Goal: Task Accomplishment & Management: Manage account settings

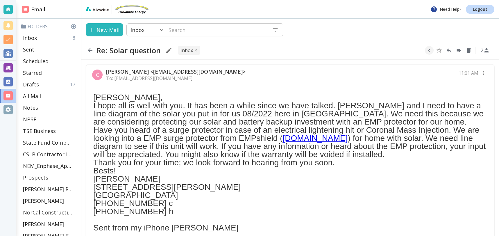
scroll to position [33, 0]
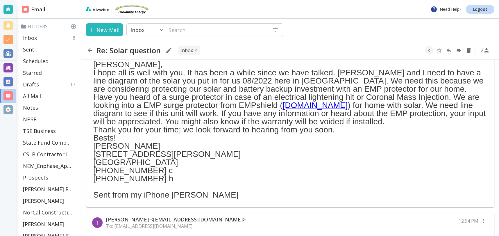
click at [31, 35] on p "Inbox" at bounding box center [30, 37] width 14 height 7
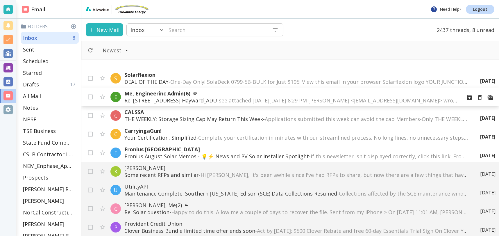
click at [202, 96] on p "Me, Engineerinc Admin (6)" at bounding box center [290, 93] width 333 height 7
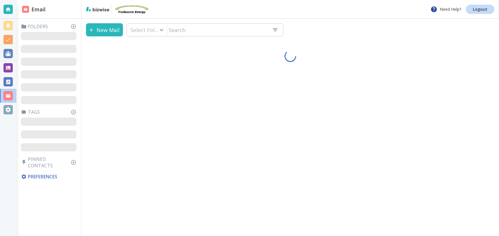
type input "0"
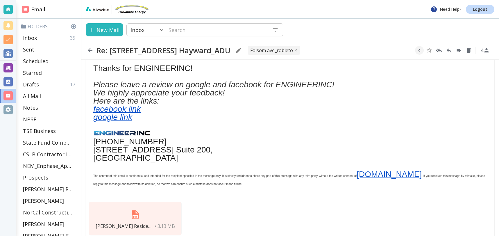
scroll to position [245, 0]
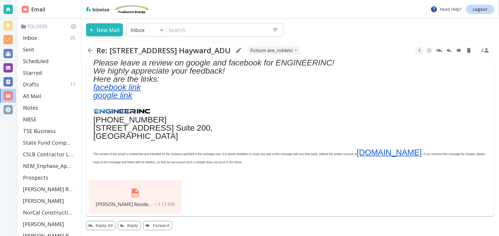
click at [134, 192] on img at bounding box center [135, 193] width 14 height 14
click at [47, 35] on div "Inbox 35" at bounding box center [50, 38] width 58 height 12
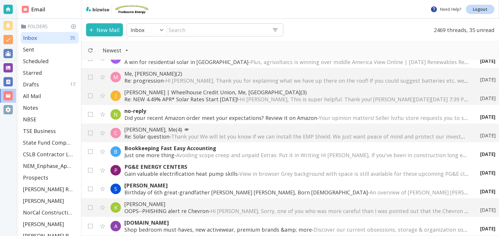
scroll to position [476, 0]
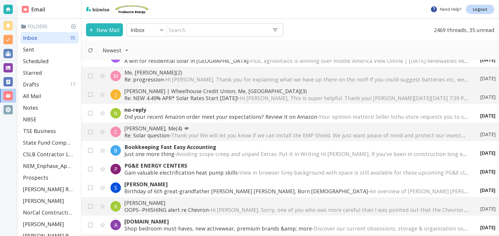
click at [205, 130] on p "[PERSON_NAME], Me (4)" at bounding box center [296, 128] width 344 height 7
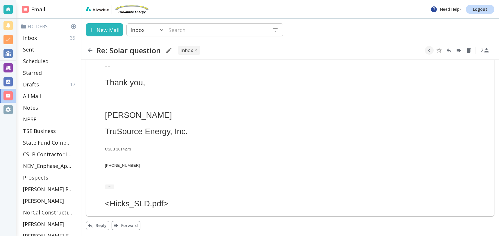
scroll to position [225, 0]
click at [100, 225] on button "Reply" at bounding box center [97, 225] width 23 height 9
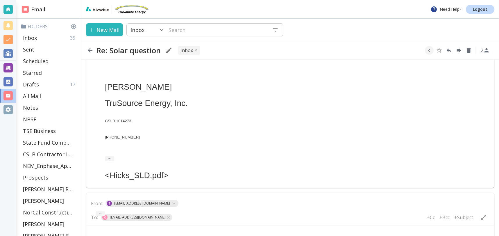
scroll to position [283, 0]
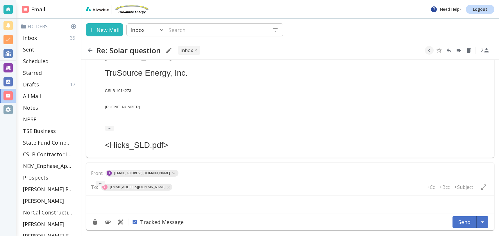
type textarea "<div class="bizwise_content"></div><div class="gmail_signature"><br>--<br><p>Th…"
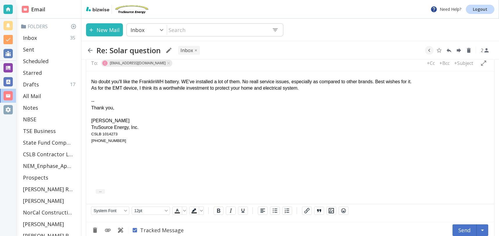
scroll to position [416, 0]
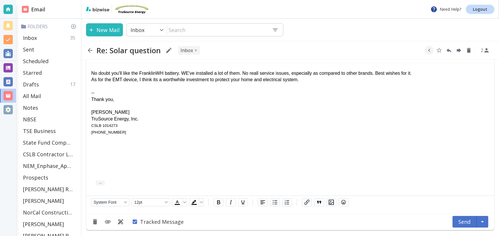
click at [189, 74] on div "No doubt you'll like the FranklinWH battery. WE've installed a lot of them. No …" at bounding box center [290, 73] width 398 height 6
click at [261, 72] on div "No doubt you'll like the FranklinWH battery. We've installed a lot of them. No …" at bounding box center [290, 73] width 398 height 6
click at [466, 219] on button "Send" at bounding box center [464, 222] width 24 height 12
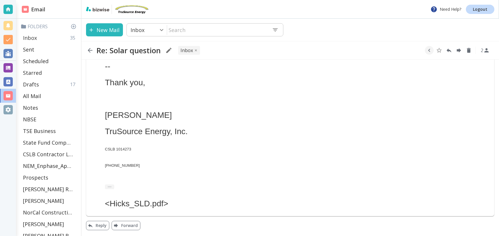
scroll to position [225, 0]
click at [33, 36] on p "Inbox" at bounding box center [30, 37] width 14 height 7
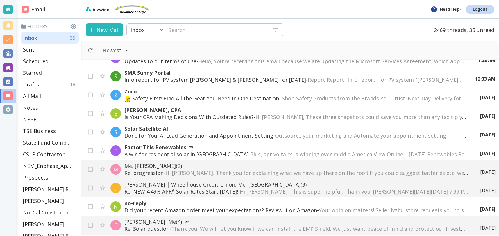
scroll to position [383, 0]
click at [200, 170] on span "HI [PERSON_NAME], Thank you for explaining what we have up there on the roof! I…" at bounding box center [430, 172] width 530 height 7
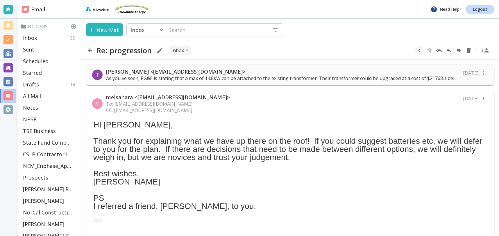
click at [319, 77] on p "As you've seen, PG&E is stating that a max of 14.8kW can be attached to the exi…" at bounding box center [282, 78] width 353 height 6
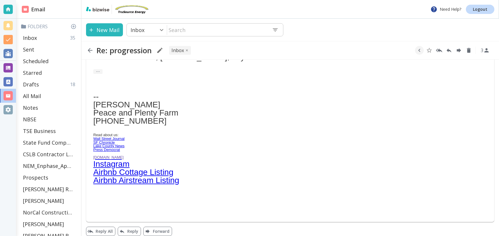
scroll to position [435, 0]
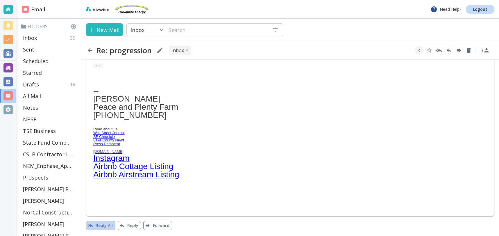
click at [99, 223] on button "Reply All" at bounding box center [100, 224] width 29 height 9
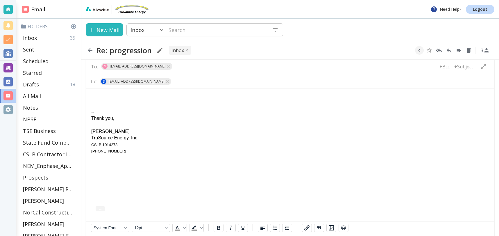
scroll to position [639, 0]
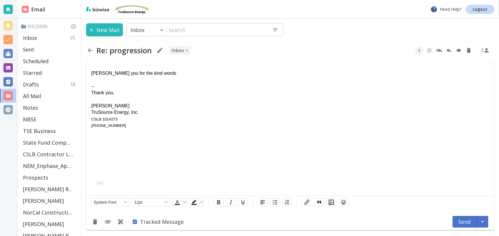
click at [91, 72] on div "[PERSON_NAME] you for the kind words" at bounding box center [290, 73] width 398 height 6
click at [156, 74] on div "Thank you for the kind words" at bounding box center [290, 73] width 398 height 6
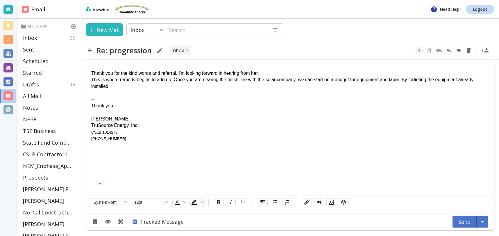
drag, startPoint x: 467, startPoint y: 79, endPoint x: 476, endPoint y: 88, distance: 12.3
click at [467, 79] on div "This is where remedy begins to add up. Once you are nearing the finish line wit…" at bounding box center [290, 82] width 398 height 13
drag, startPoint x: 131, startPoint y: 87, endPoint x: 166, endPoint y: 114, distance: 43.9
click at [131, 87] on div "This is where remedy begins to add up. Once you are nearing the finish line wit…" at bounding box center [290, 82] width 398 height 13
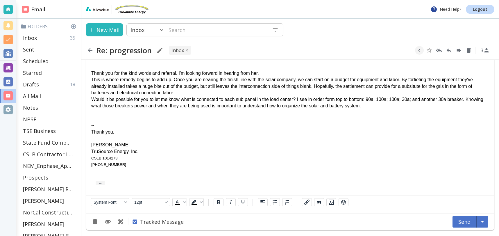
click at [401, 106] on div "Would it be possible for you to let me know what is connected to each sub panel…" at bounding box center [290, 102] width 398 height 13
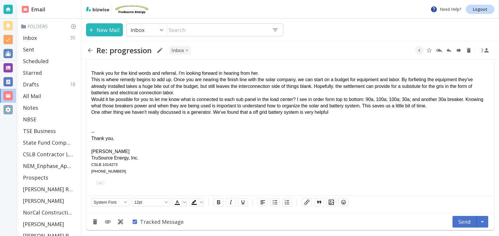
click at [256, 114] on div "One other thing we haven't really discussed is a generator. We've found that a …" at bounding box center [290, 112] width 398 height 6
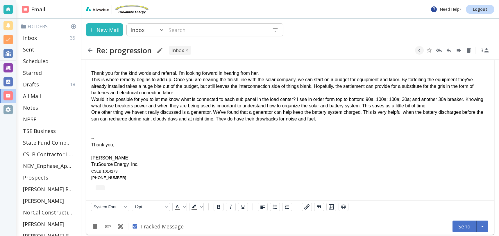
click at [339, 86] on div "This is where remedy begins to add up. Once you are nearing the finish line wit…" at bounding box center [290, 85] width 398 height 19
click at [457, 86] on div "This is where remedy begins to add up. Once you are nearing the finish line wit…" at bounding box center [290, 85] width 398 height 19
click at [460, 227] on button "Send" at bounding box center [464, 226] width 24 height 12
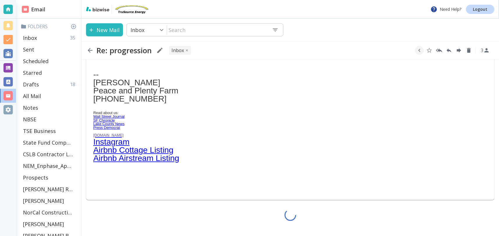
scroll to position [451, 0]
click at [44, 36] on div "Inbox 35" at bounding box center [50, 38] width 58 height 12
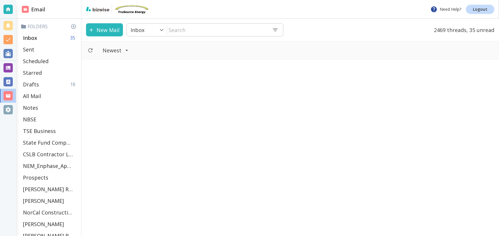
scroll to position [383, 0]
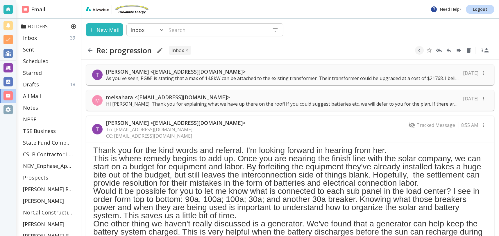
click at [73, 27] on icon at bounding box center [74, 27] width 6 height 6
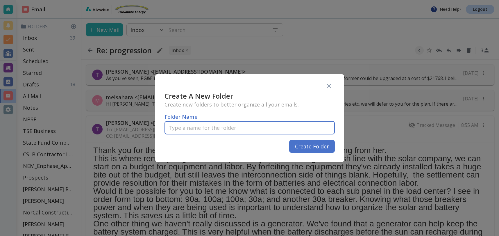
click at [208, 128] on input "text" at bounding box center [249, 127] width 170 height 17
click at [190, 129] on input "Peace aand Plenty Farms" at bounding box center [249, 127] width 170 height 17
type input "Peace and Plenty Farms"
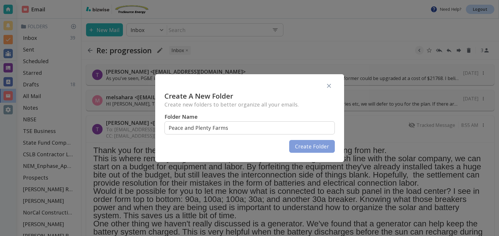
click at [312, 146] on button "Create Folder" at bounding box center [312, 146] width 46 height 13
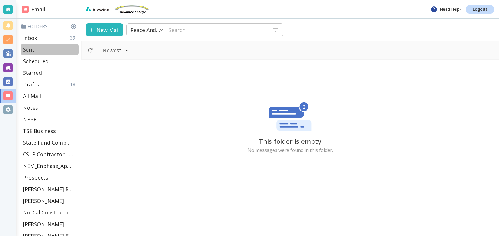
click at [34, 48] on div "Sent" at bounding box center [50, 50] width 58 height 12
type input "1"
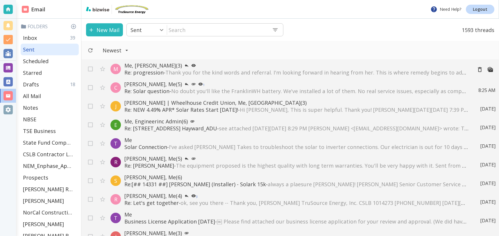
click at [362, 67] on p "Me, melsahara (3)" at bounding box center [295, 65] width 343 height 7
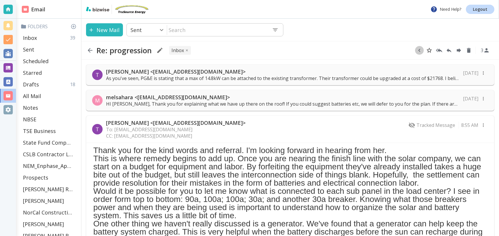
click at [421, 51] on icon "button" at bounding box center [419, 50] width 6 height 6
click at [417, 51] on icon "Move to Folder" at bounding box center [416, 50] width 5 height 4
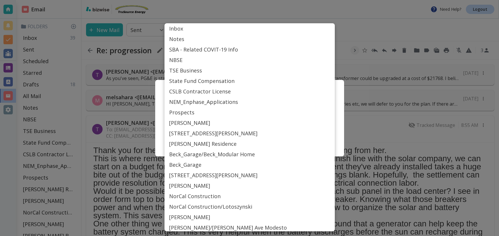
click at [295, 0] on body "Need Help? Logout Email Folders Inbox 39 Sent Scheduled Starred Drafts 18 All M…" at bounding box center [249, 0] width 499 height 0
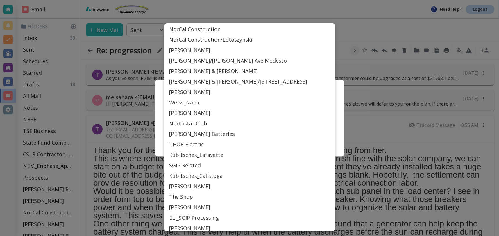
scroll to position [273, 0]
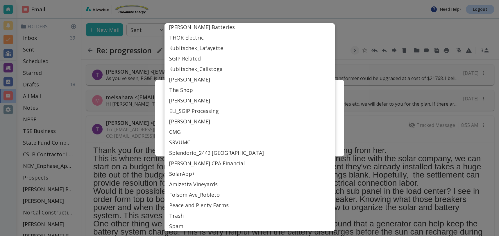
click at [198, 204] on li "Peace and Plenty Farms" at bounding box center [249, 205] width 170 height 10
type input "Label_83"
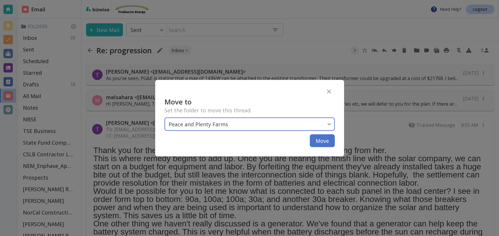
click at [321, 140] on button "Move" at bounding box center [322, 140] width 25 height 13
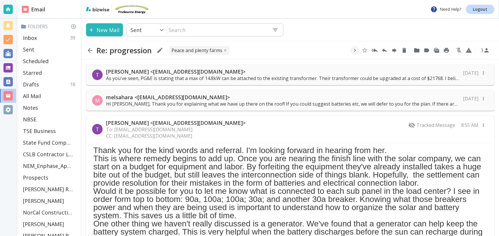
click at [208, 77] on p "As you've seen, PG&E is stating that a max of 14.8kW can be attached to the exi…" at bounding box center [282, 78] width 353 height 6
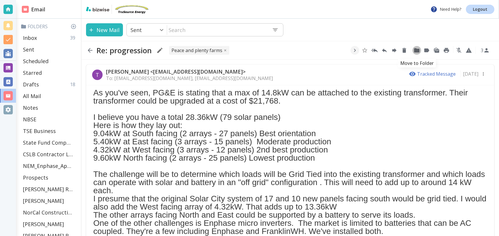
click at [418, 50] on icon "Move to Folder" at bounding box center [416, 50] width 5 height 4
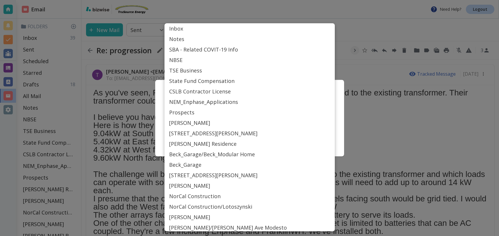
click at [301, 0] on body "Need Help? Logout Email Folders Inbox 39 Sent Scheduled Starred Drafts 18 All M…" at bounding box center [249, 0] width 499 height 0
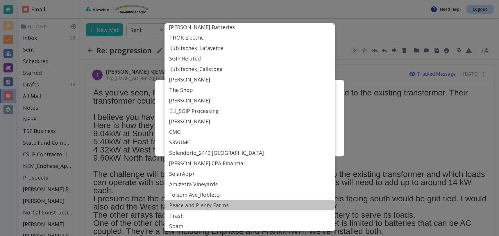
click at [205, 204] on li "Peace and Plenty Farms" at bounding box center [249, 205] width 170 height 10
type input "Label_83"
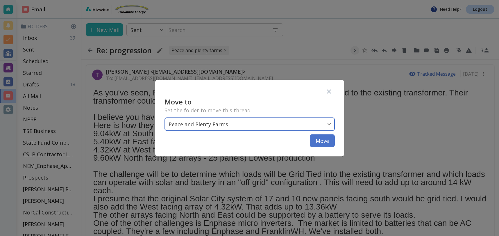
click at [320, 139] on button "Move" at bounding box center [322, 140] width 25 height 13
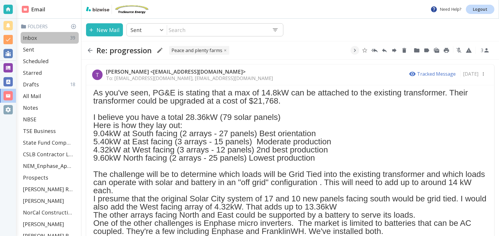
click at [30, 37] on p "Inbox" at bounding box center [30, 37] width 14 height 7
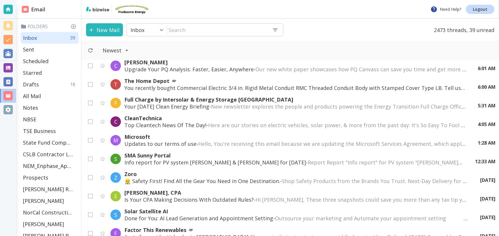
scroll to position [408, 0]
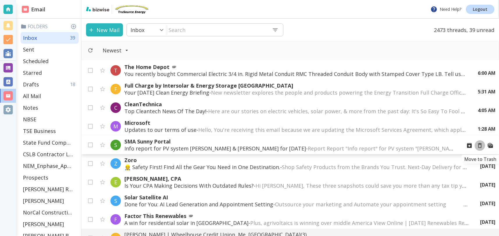
click at [481, 146] on icon "Move to Trash" at bounding box center [479, 145] width 6 height 6
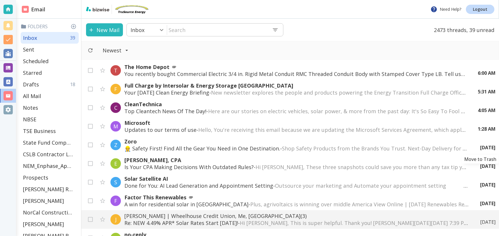
click at [0, 0] on icon "Move to Trash" at bounding box center [0, 0] width 0 height 0
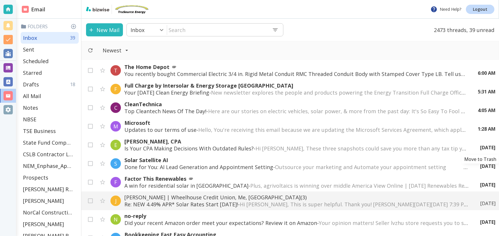
click at [0, 0] on icon "Move to Trash" at bounding box center [0, 0] width 0 height 0
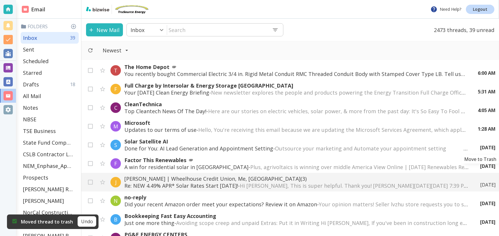
click at [0, 0] on icon "Move to Trash" at bounding box center [0, 0] width 0 height 0
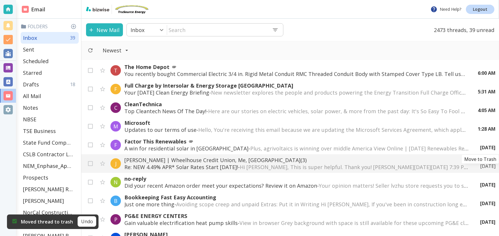
click at [0, 0] on icon "Move to Trash" at bounding box center [0, 0] width 0 height 0
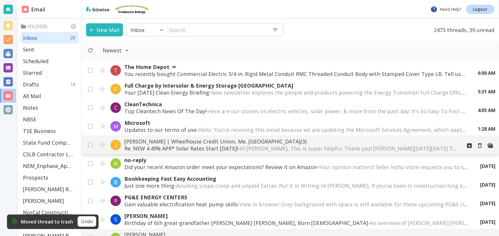
click at [283, 148] on span "Hi [PERSON_NAME], This is super helpful. Thank you! [PERSON_NAME][DATE][DATE] 7…" at bounding box center [499, 148] width 518 height 7
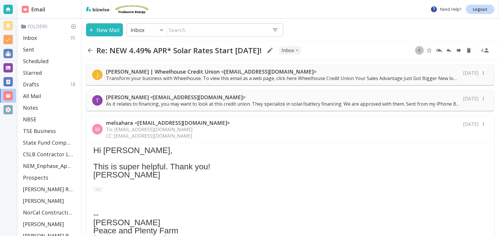
click at [423, 50] on button "button" at bounding box center [419, 50] width 9 height 9
click at [409, 52] on icon "Move to Folder" at bounding box center [406, 50] width 6 height 6
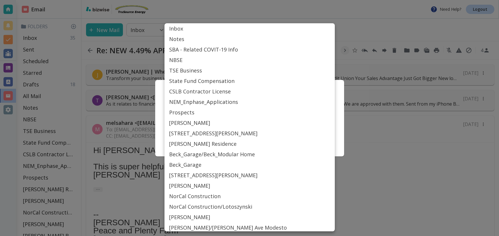
click at [226, 0] on body "Need Help? Logout Email Folders Inbox 35 Sent Scheduled Starred Drafts 18 All M…" at bounding box center [249, 0] width 499 height 0
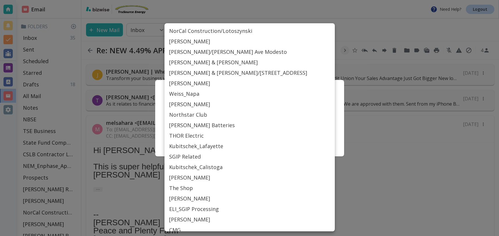
scroll to position [273, 0]
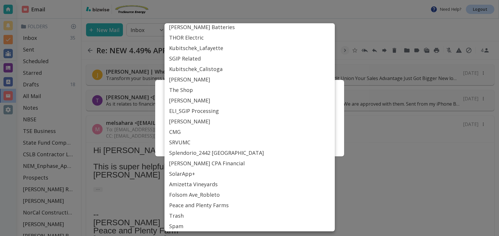
click at [189, 202] on li "Peace and Plenty Farms" at bounding box center [249, 205] width 170 height 10
type input "Label_83"
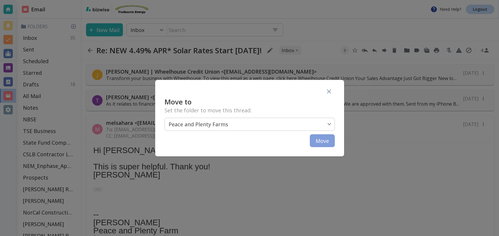
click at [324, 142] on button "Move" at bounding box center [322, 140] width 25 height 13
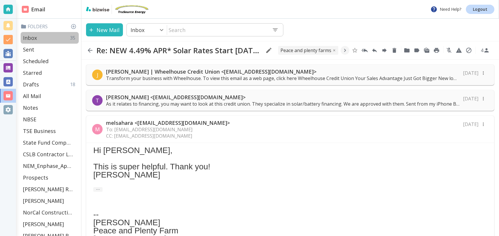
click at [35, 38] on p "Inbox" at bounding box center [30, 37] width 14 height 7
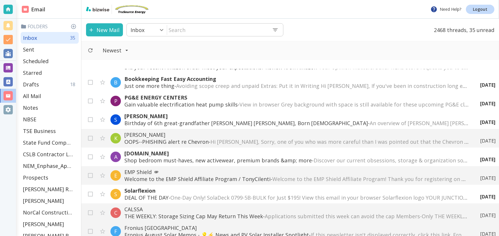
scroll to position [517, 0]
click at [92, 154] on input "checkbox" at bounding box center [90, 157] width 11 height 11
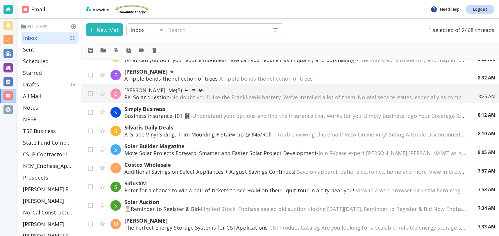
scroll to position [0, 0]
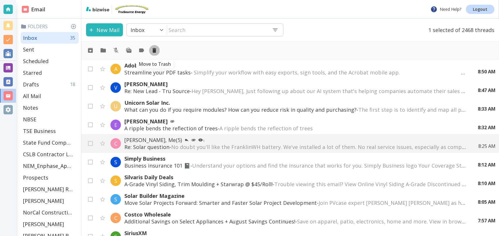
click at [156, 51] on icon "Move to Trash" at bounding box center [154, 50] width 6 height 6
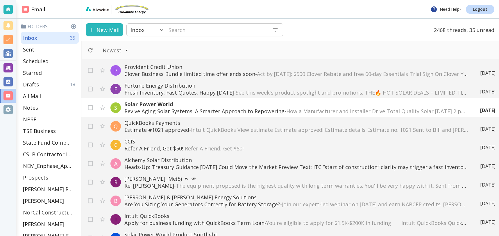
scroll to position [711, 0]
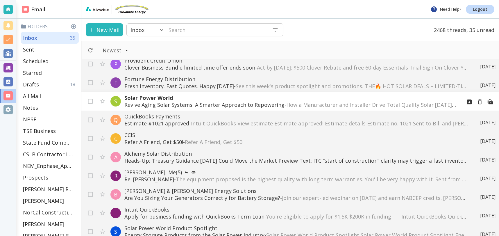
click at [225, 100] on p "Solar Power World" at bounding box center [290, 97] width 333 height 7
